Goal: Navigation & Orientation: Find specific page/section

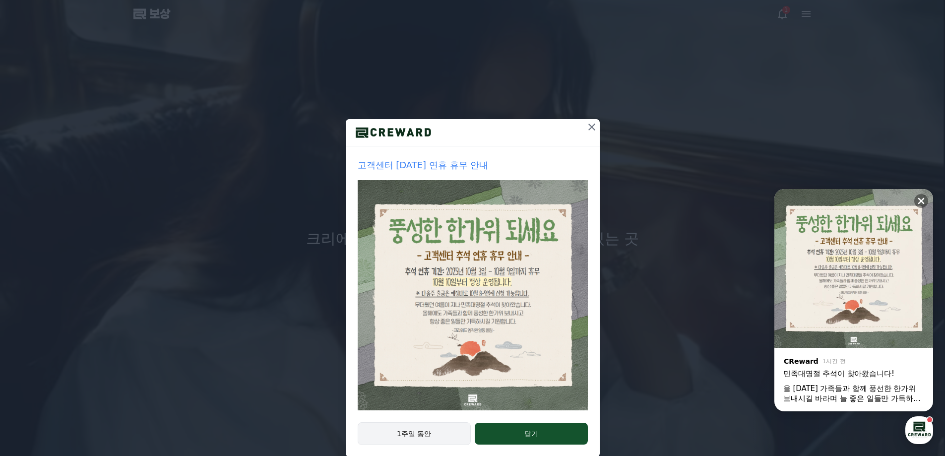
click at [403, 434] on font "1주일 동안" at bounding box center [414, 434] width 34 height 8
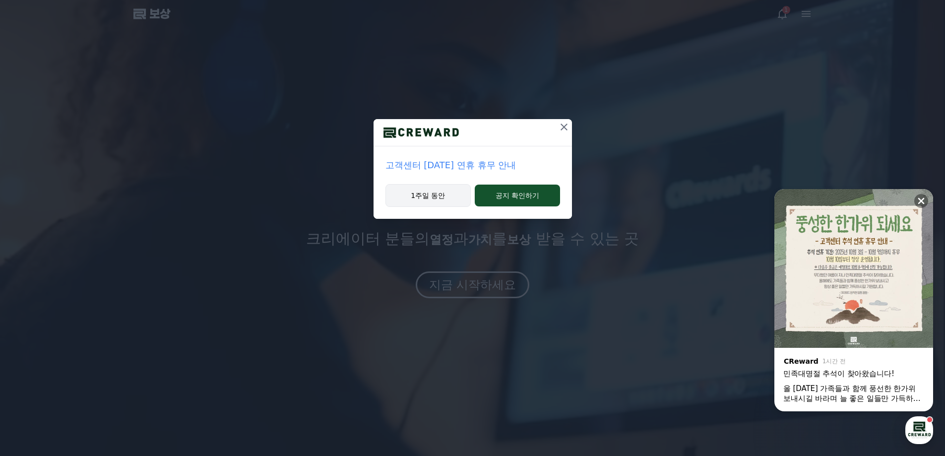
click at [455, 194] on button "1주일 동안" at bounding box center [428, 195] width 86 height 23
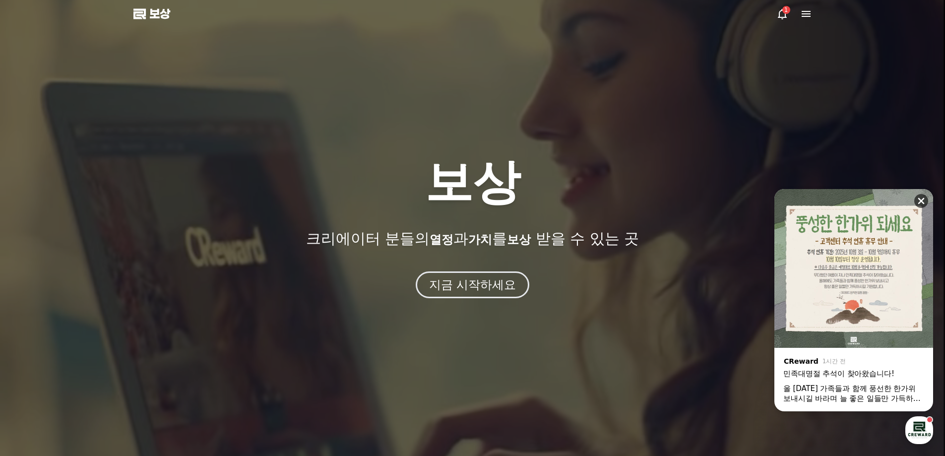
click at [921, 194] on button at bounding box center [921, 201] width 14 height 14
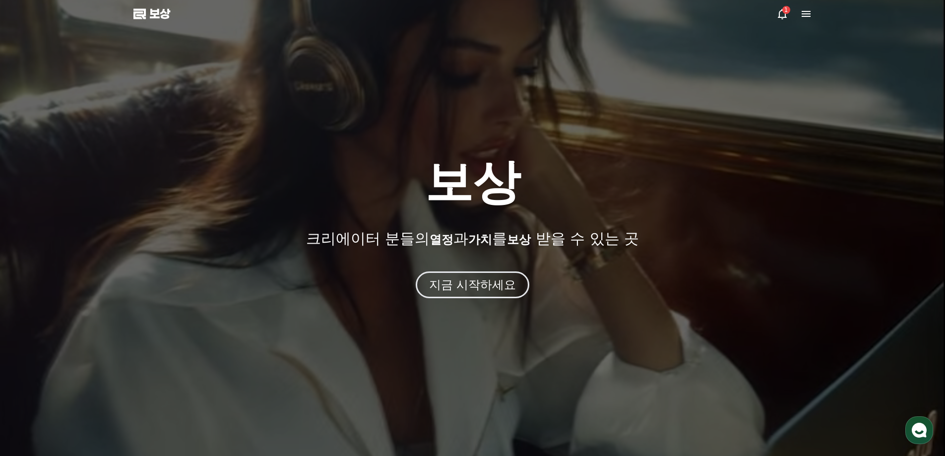
click at [782, 12] on icon at bounding box center [782, 14] width 12 height 12
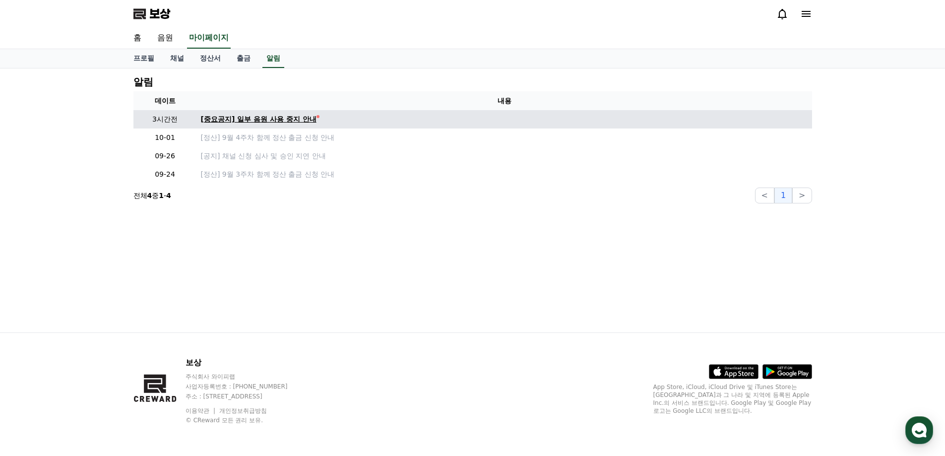
click at [271, 120] on font "[중요공지] 일부 음원 사용 중지 안내" at bounding box center [259, 119] width 116 height 8
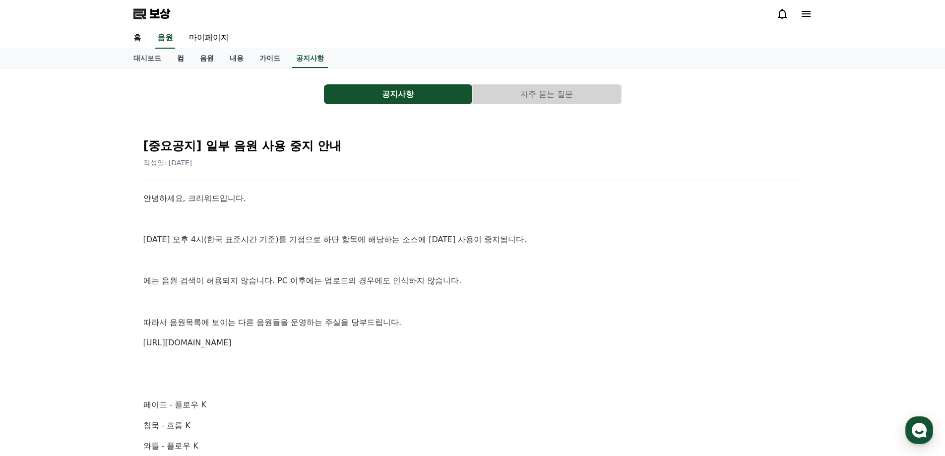
click at [176, 60] on link "컴" at bounding box center [180, 58] width 23 height 19
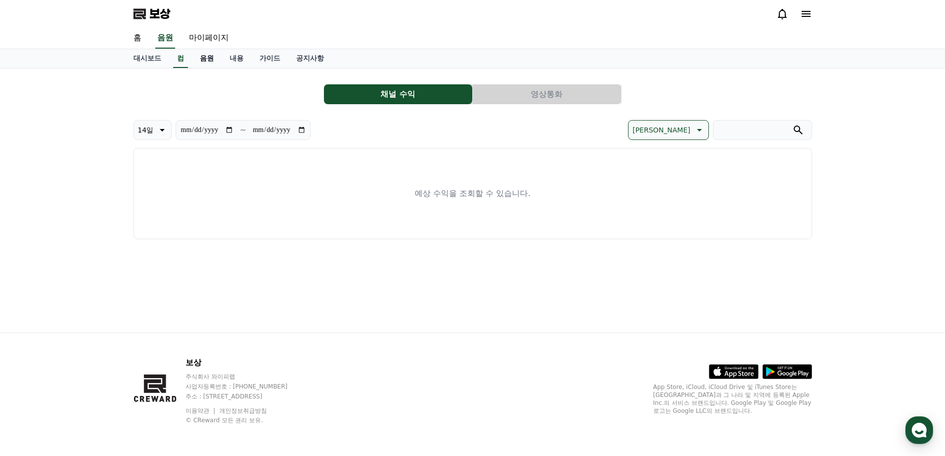
click at [203, 63] on link "음원" at bounding box center [207, 58] width 30 height 19
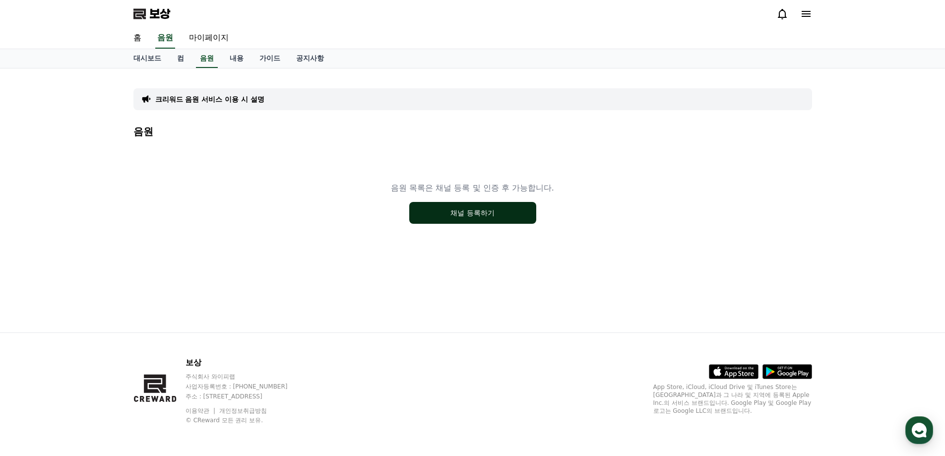
click at [474, 215] on font "채널 등록하기" at bounding box center [472, 213] width 44 height 8
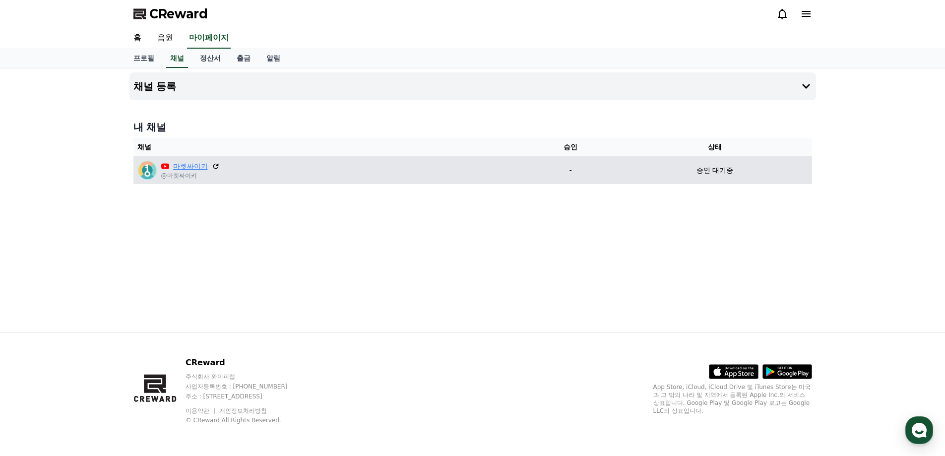
click at [195, 167] on link "마켓싸이키" at bounding box center [190, 166] width 35 height 10
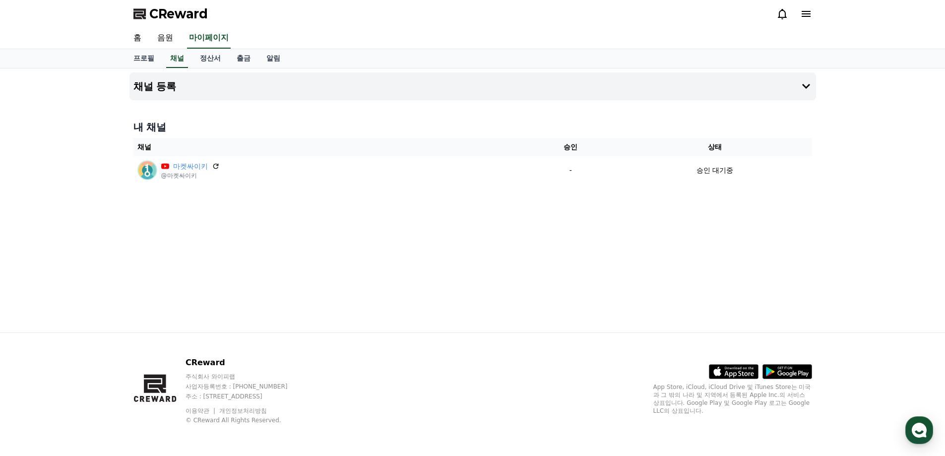
click at [165, 11] on span "CReward" at bounding box center [178, 14] width 59 height 16
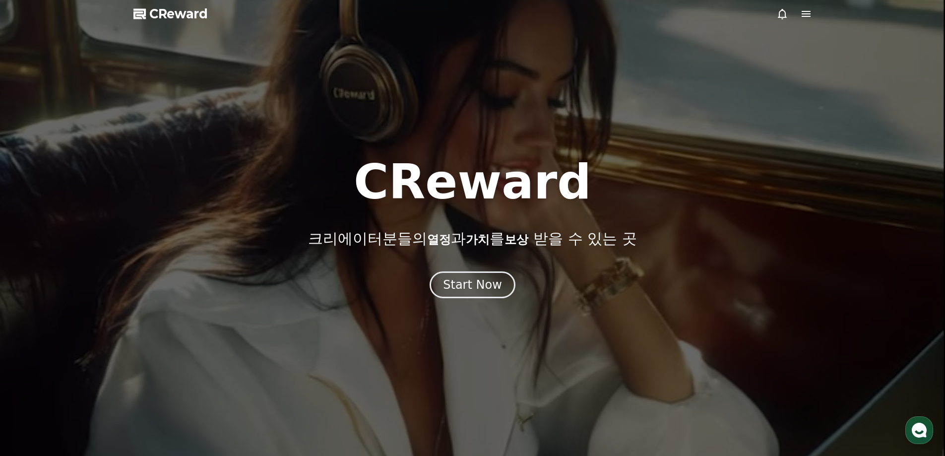
click at [811, 12] on icon at bounding box center [806, 14] width 12 height 12
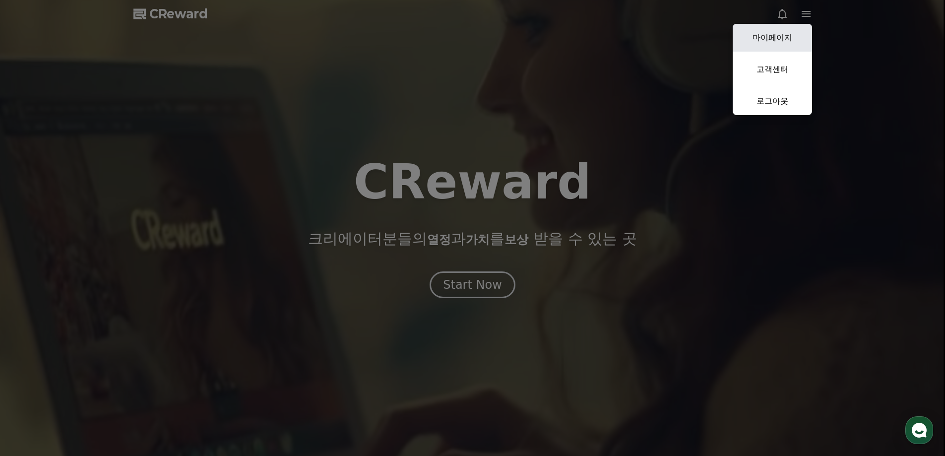
click at [797, 38] on link "마이페이지" at bounding box center [772, 38] width 79 height 28
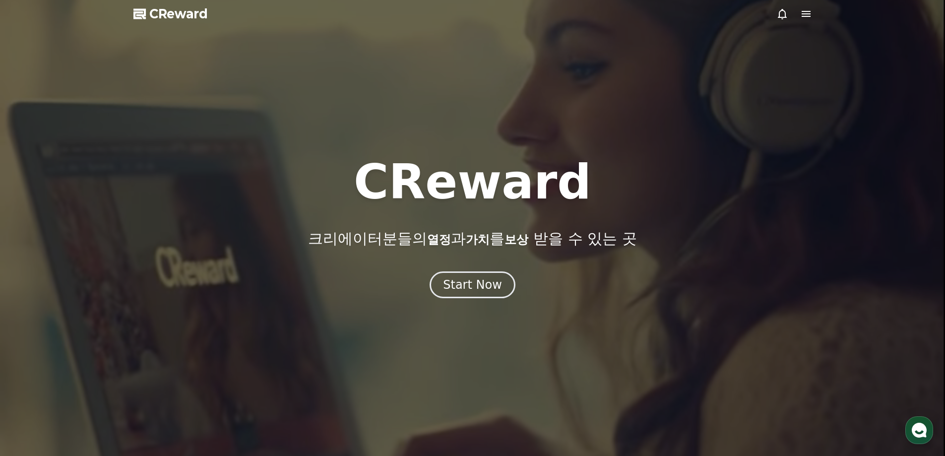
select select "**********"
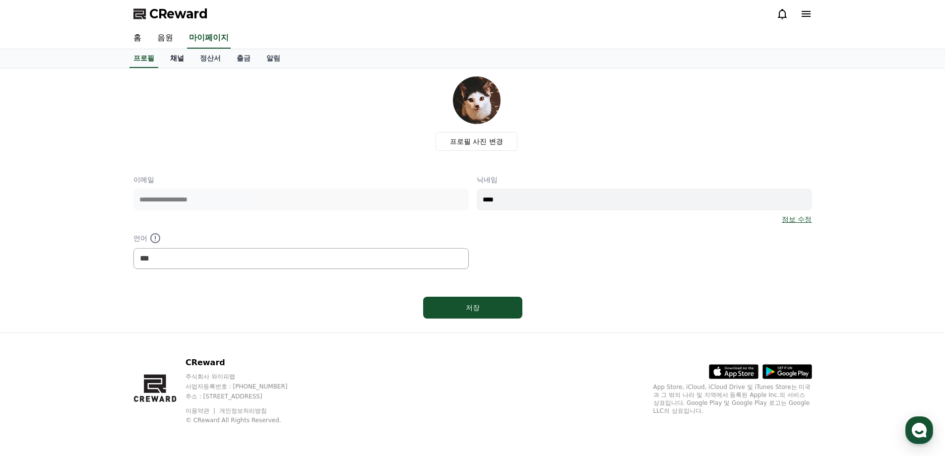
click at [172, 57] on link "채널" at bounding box center [177, 58] width 30 height 19
